Goal: Task Accomplishment & Management: Use online tool/utility

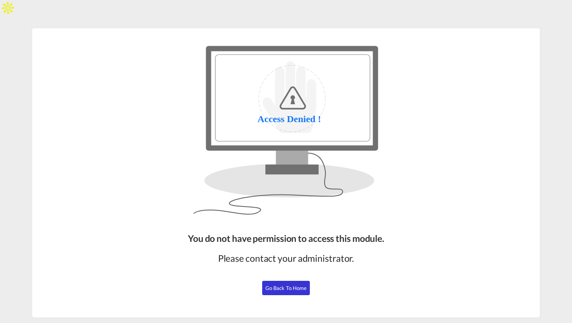
click at [277, 290] on span "Go Back to Home" at bounding box center [287, 288] width 42 height 6
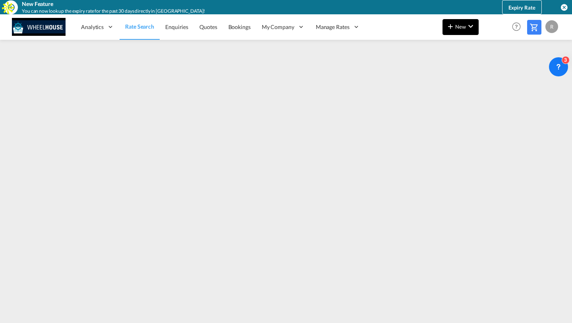
click at [461, 26] on span "New" at bounding box center [461, 26] width 30 height 6
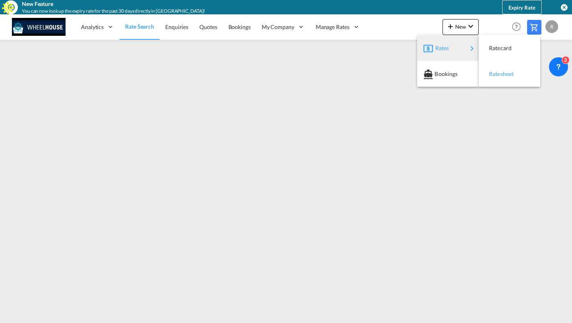
click at [498, 74] on span "Ratesheet" at bounding box center [493, 74] width 9 height 16
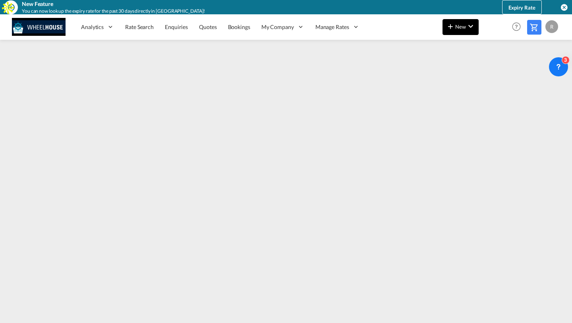
click at [472, 31] on md-icon "icon-chevron-down" at bounding box center [471, 26] width 10 height 10
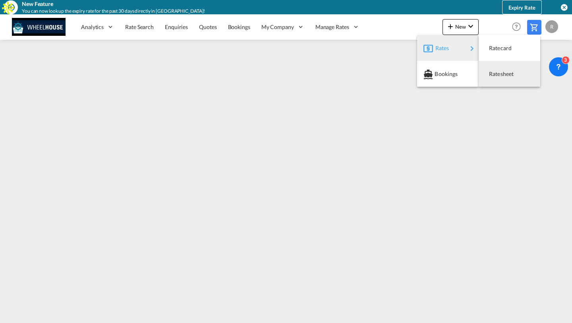
click at [310, 148] on md-backdrop at bounding box center [286, 161] width 572 height 323
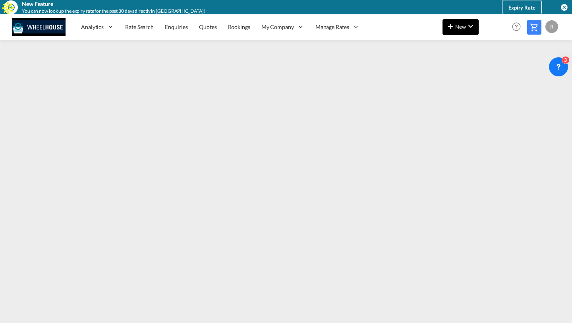
click at [450, 31] on md-icon "icon-plus 400-fg" at bounding box center [451, 26] width 10 height 10
